Goal: Information Seeking & Learning: Learn about a topic

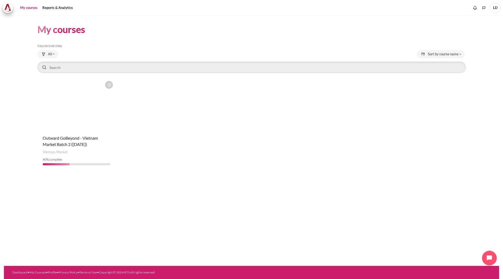
click at [87, 125] on figure "Content" at bounding box center [76, 104] width 78 height 52
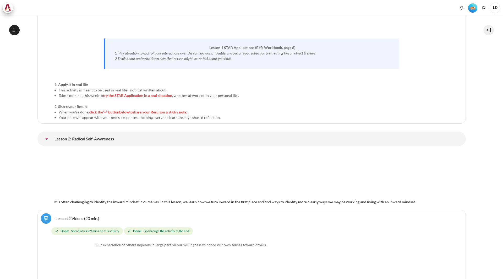
scroll to position [1309, 0]
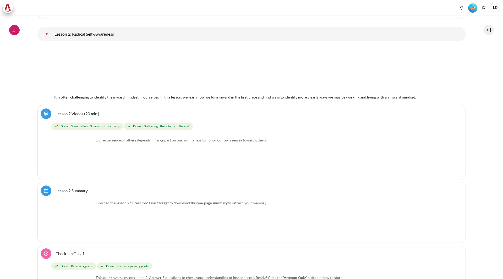
click at [11, 32] on button "Open course index" at bounding box center [14, 30] width 10 height 10
click at [12, 30] on icon at bounding box center [14, 30] width 5 height 5
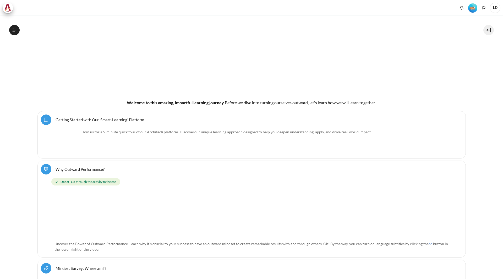
scroll to position [0, 0]
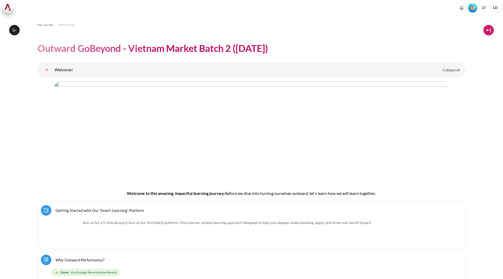
click at [490, 30] on button at bounding box center [488, 30] width 10 height 10
click at [50, 24] on span "My courses" at bounding box center [45, 25] width 16 height 5
click at [14, 29] on icon at bounding box center [14, 29] width 2 height 0
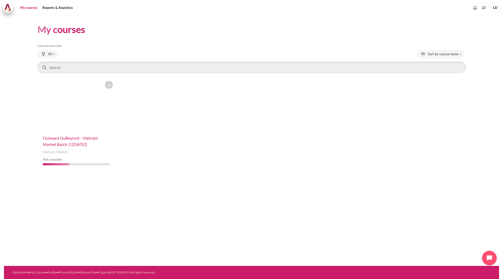
click at [51, 145] on span "Outward GoBeyond - Vietnam Market Batch 2 ([DATE])" at bounding box center [70, 140] width 55 height 11
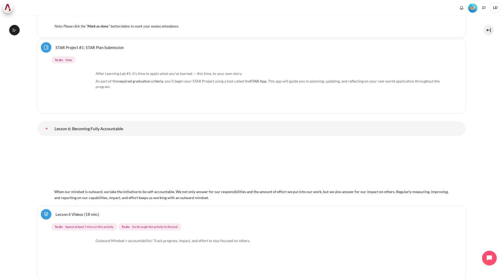
scroll to position [3404, 0]
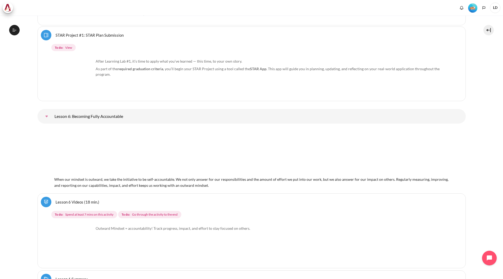
click at [52, 117] on link "Lesson 6: Becoming Fully Accountable" at bounding box center [46, 116] width 10 height 10
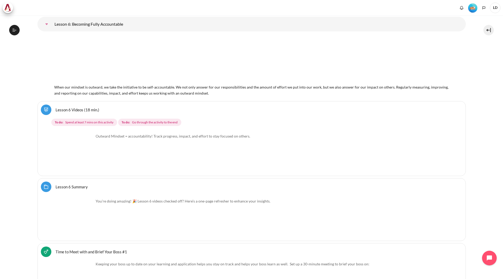
click at [86, 109] on link "Lesson 6 Videos (18 min.)" at bounding box center [78, 109] width 44 height 5
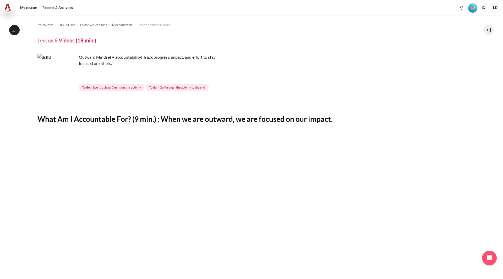
click at [6, 8] on img at bounding box center [7, 8] width 7 height 8
